Goal: Transaction & Acquisition: Purchase product/service

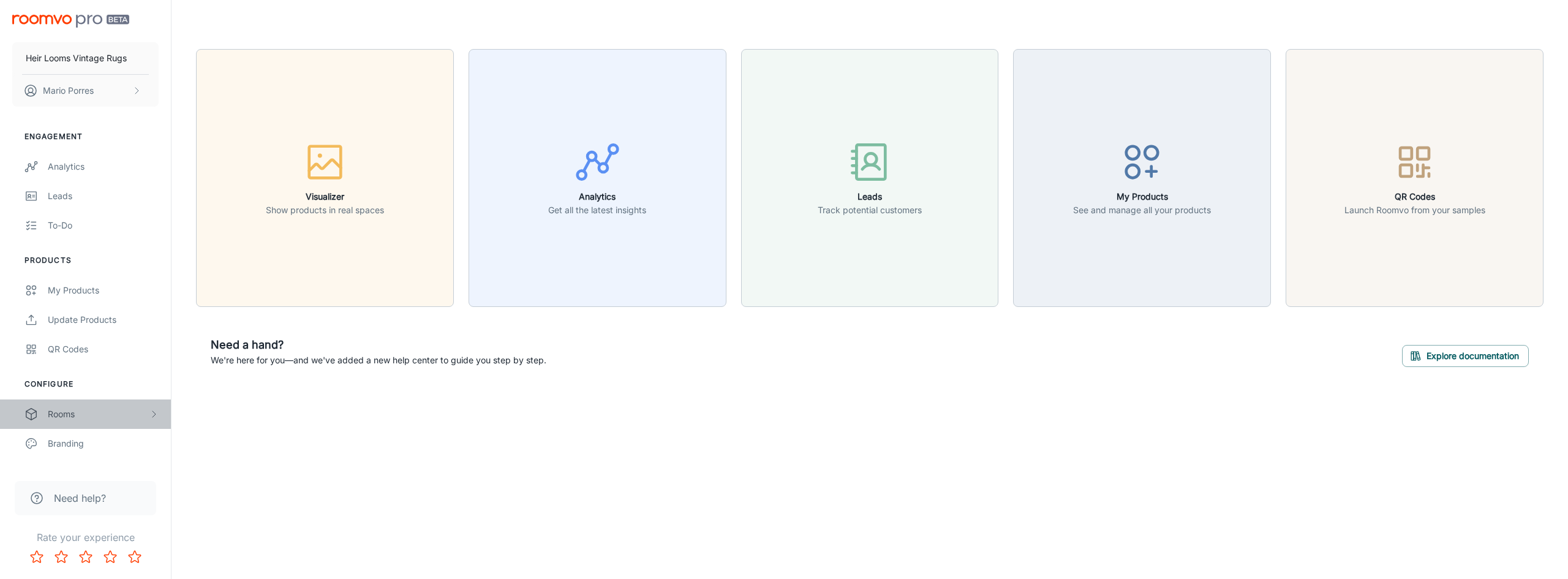
click at [74, 417] on div "Rooms" at bounding box center [98, 414] width 101 height 13
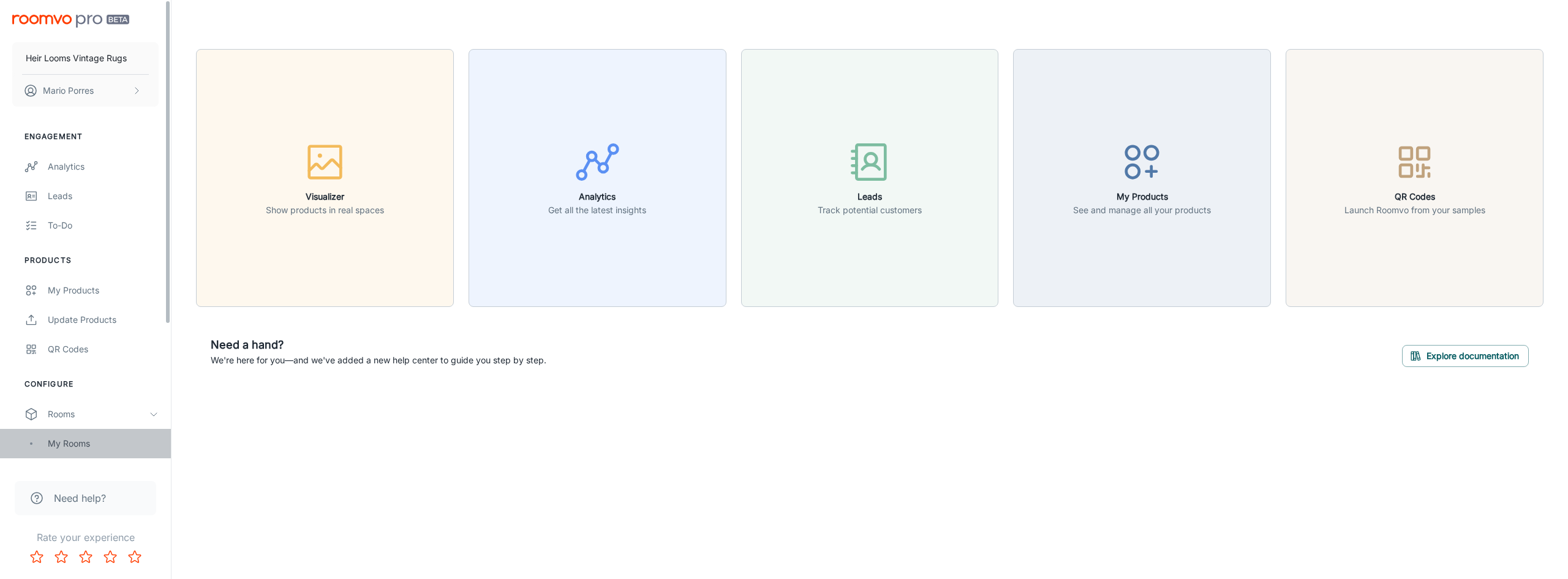
click at [63, 441] on div "My Rooms" at bounding box center [103, 443] width 111 height 13
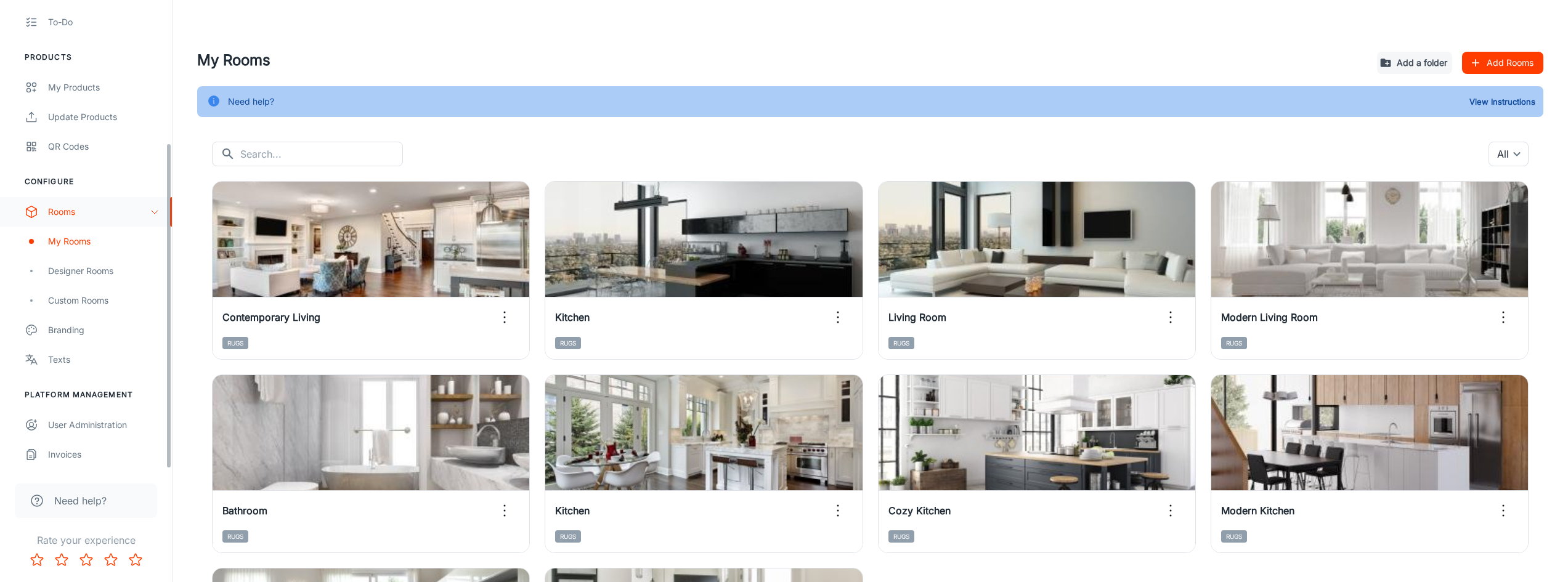
scroll to position [205, 0]
click at [73, 456] on div "Invoices" at bounding box center [104, 453] width 111 height 13
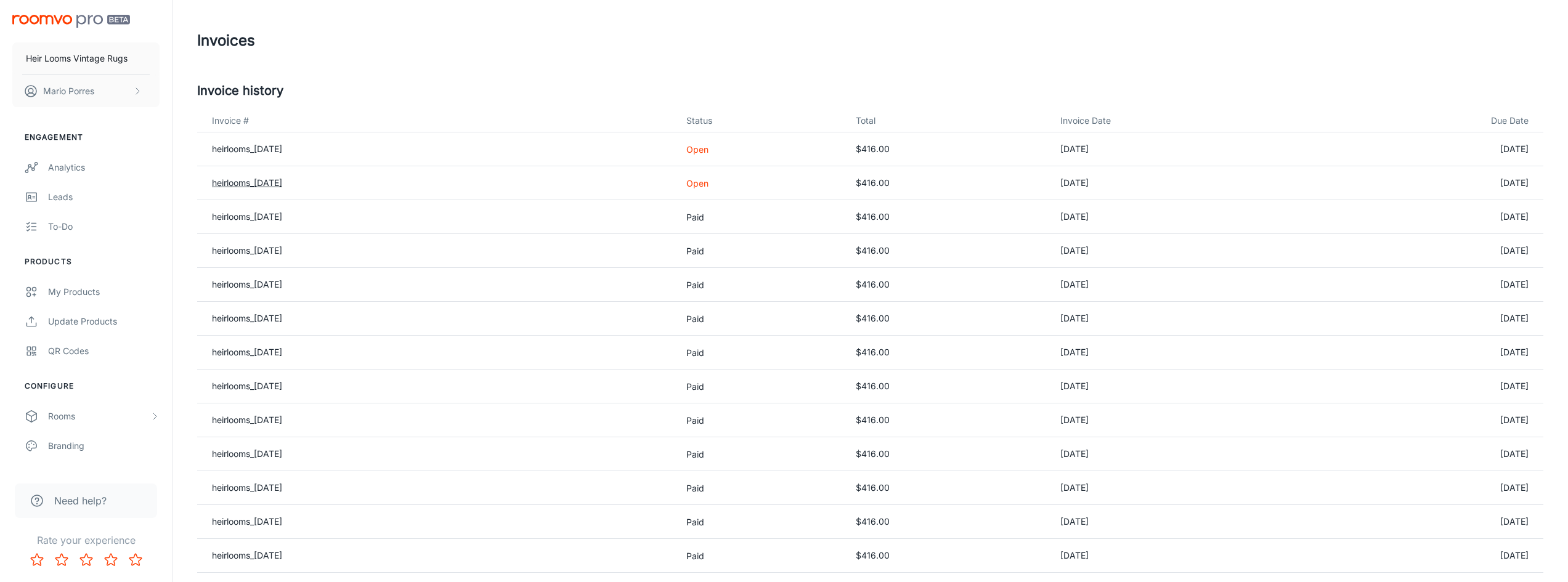
click at [282, 181] on link "heirlooms_2025-08-31" at bounding box center [246, 182] width 71 height 11
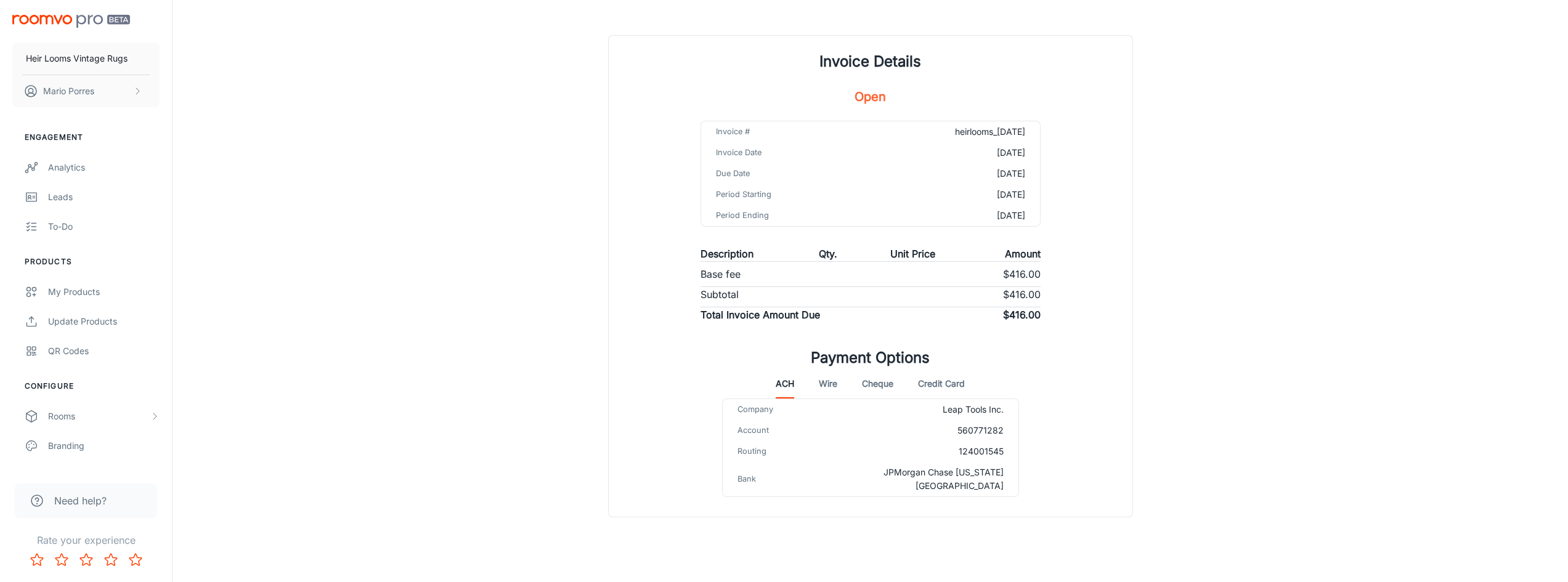
scroll to position [64, 0]
click at [923, 381] on button "Credit Card" at bounding box center [941, 383] width 46 height 30
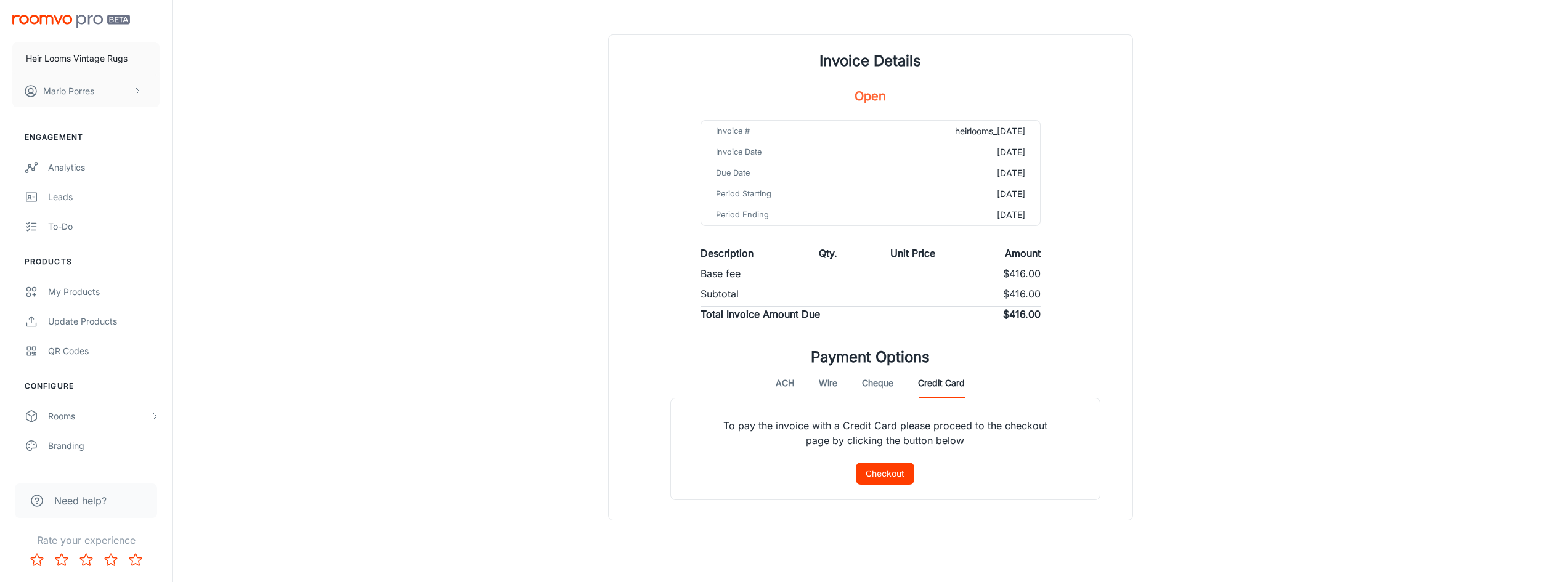
click at [862, 470] on button "Checkout" at bounding box center [884, 473] width 59 height 22
